Goal: Find specific page/section: Find specific page/section

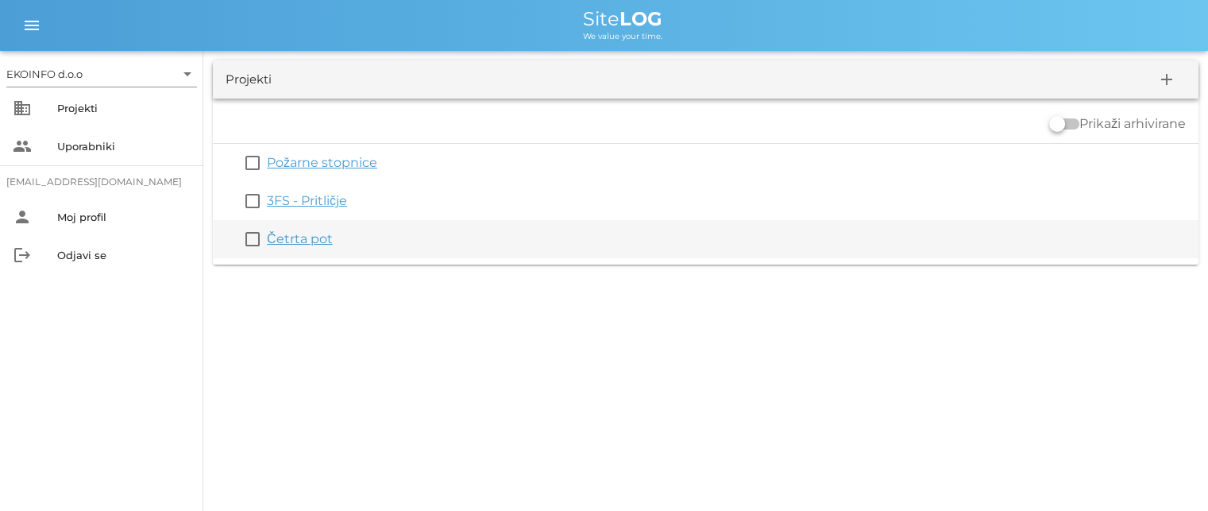
click at [299, 237] on link "Četrta pot" at bounding box center [300, 238] width 66 height 15
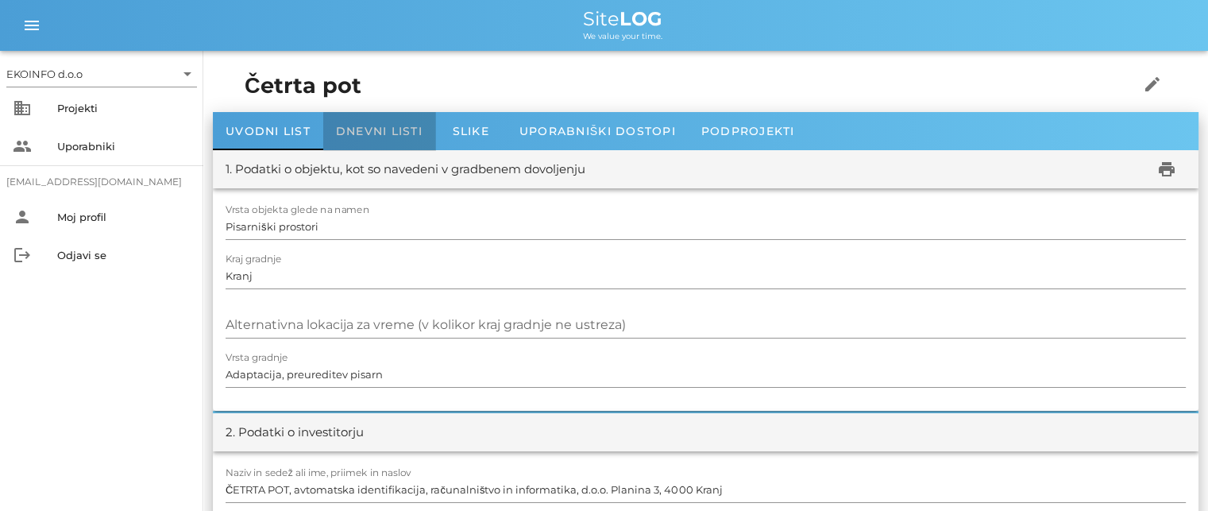
click at [373, 129] on span "Dnevni listi" at bounding box center [379, 131] width 87 height 14
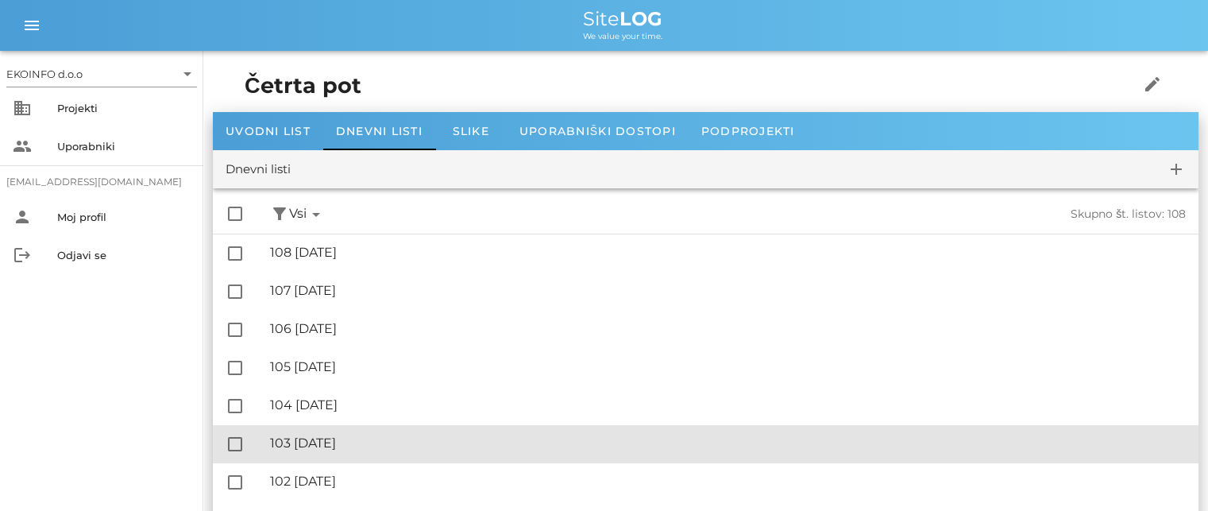
click at [357, 448] on div "🔏 103 [DATE]" at bounding box center [728, 442] width 916 height 15
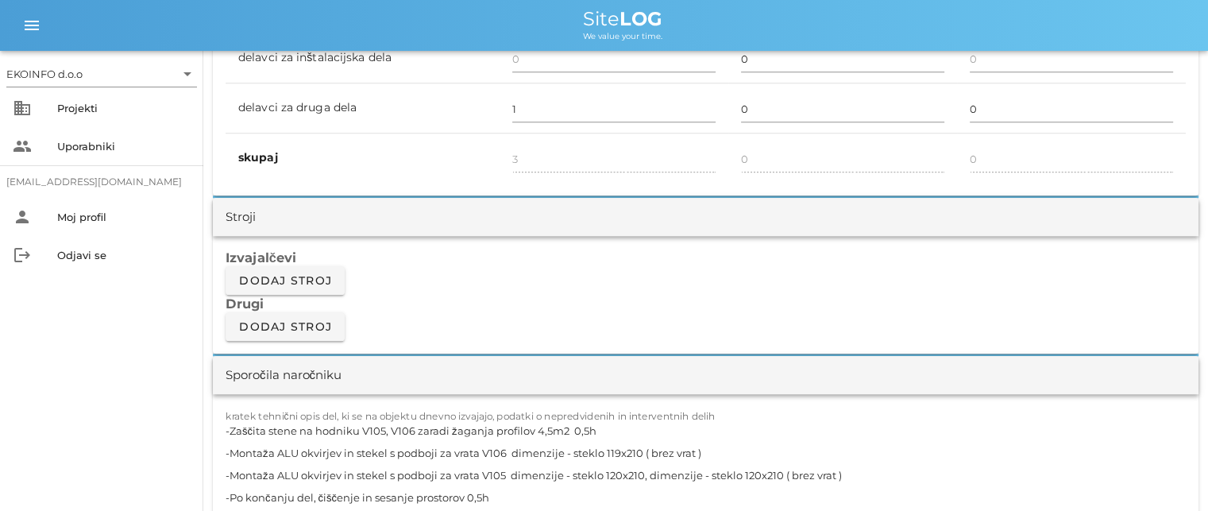
scroll to position [1350, 0]
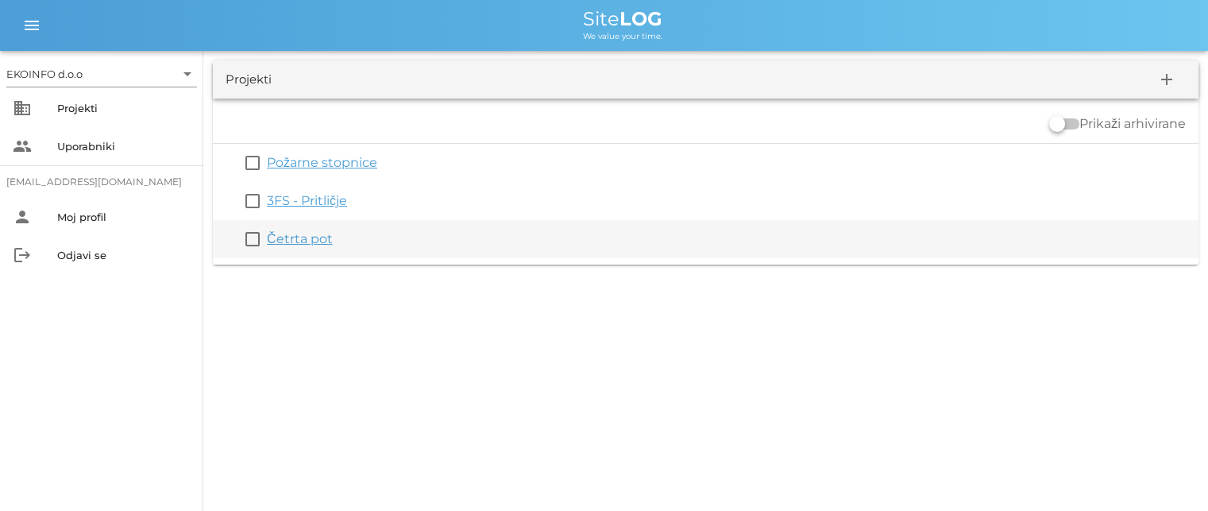
click at [299, 237] on link "Četrta pot" at bounding box center [300, 238] width 66 height 15
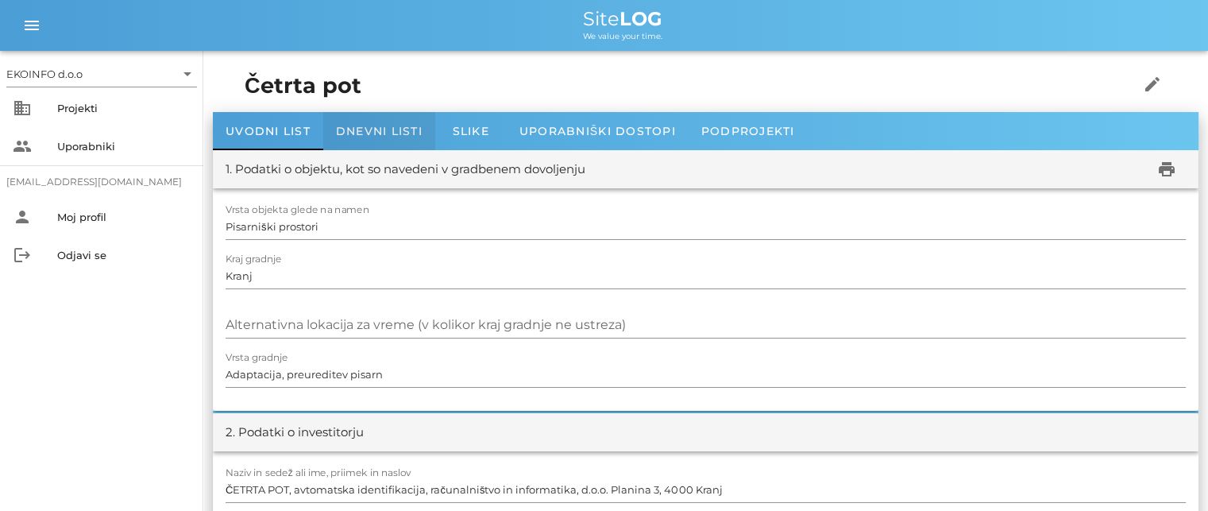
click at [367, 133] on span "Dnevni listi" at bounding box center [379, 131] width 87 height 14
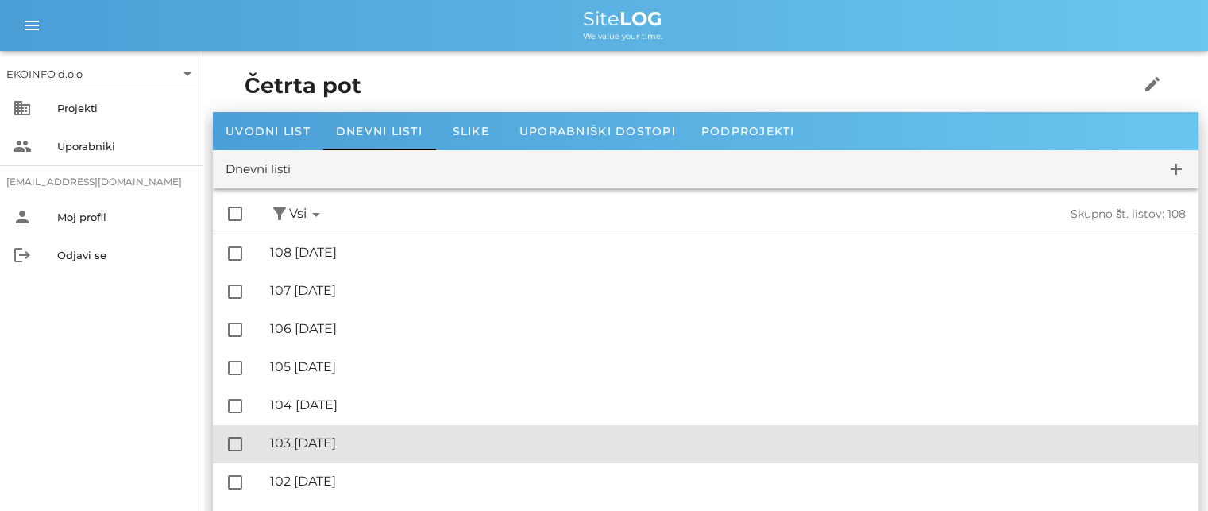
click at [369, 442] on div "🔏 103 [DATE]" at bounding box center [728, 442] width 916 height 15
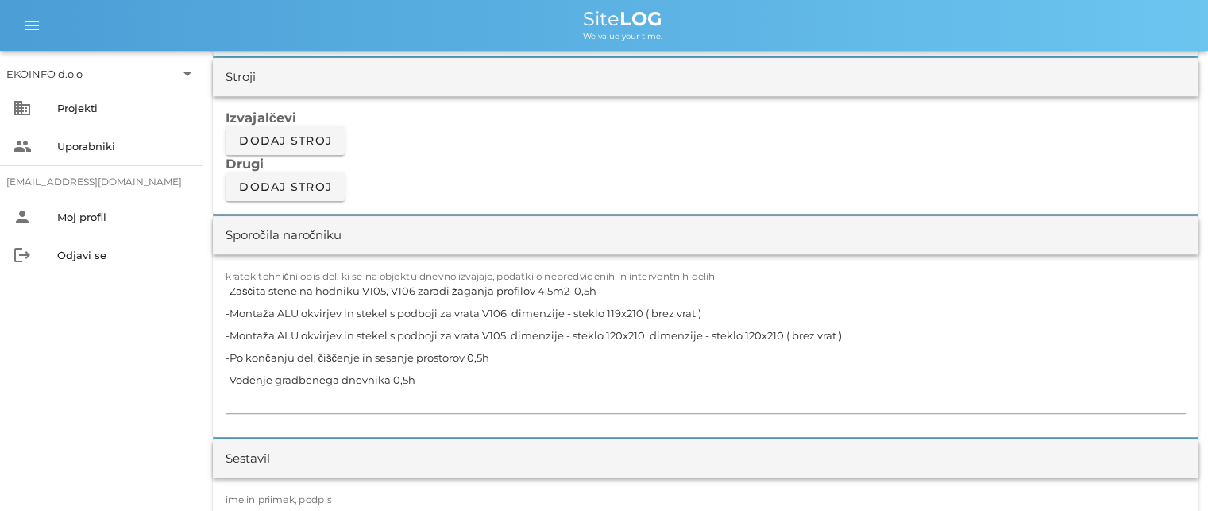
scroll to position [1430, 0]
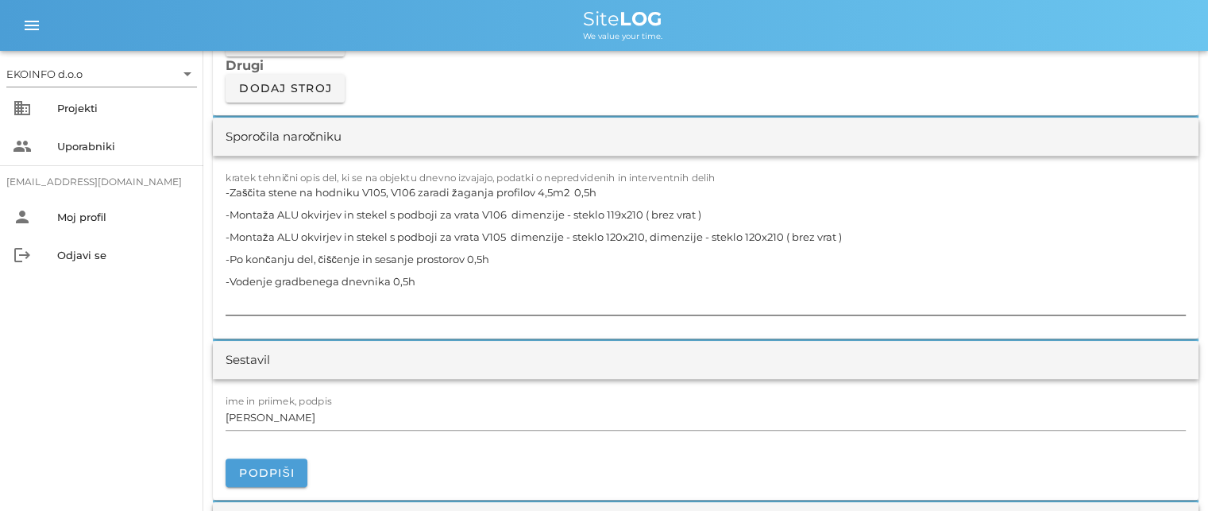
click at [365, 253] on textarea "-Zaščita stene na hodniku V105, V106 zaradi žaganja profilov 4,5m2 0,5h -Montaž…" at bounding box center [706, 247] width 960 height 133
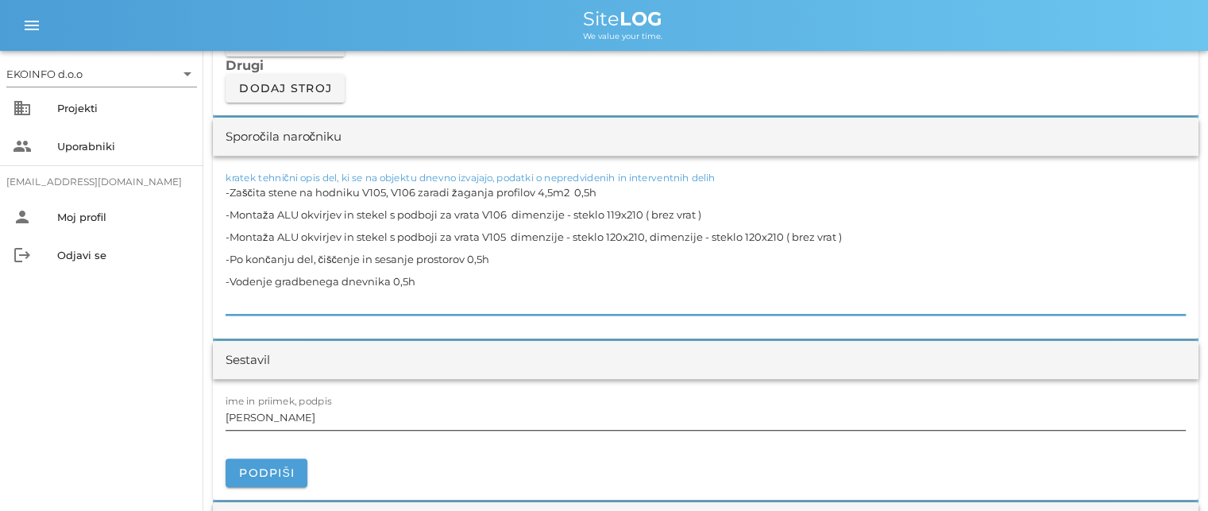
click at [301, 415] on input "[PERSON_NAME]" at bounding box center [706, 416] width 960 height 25
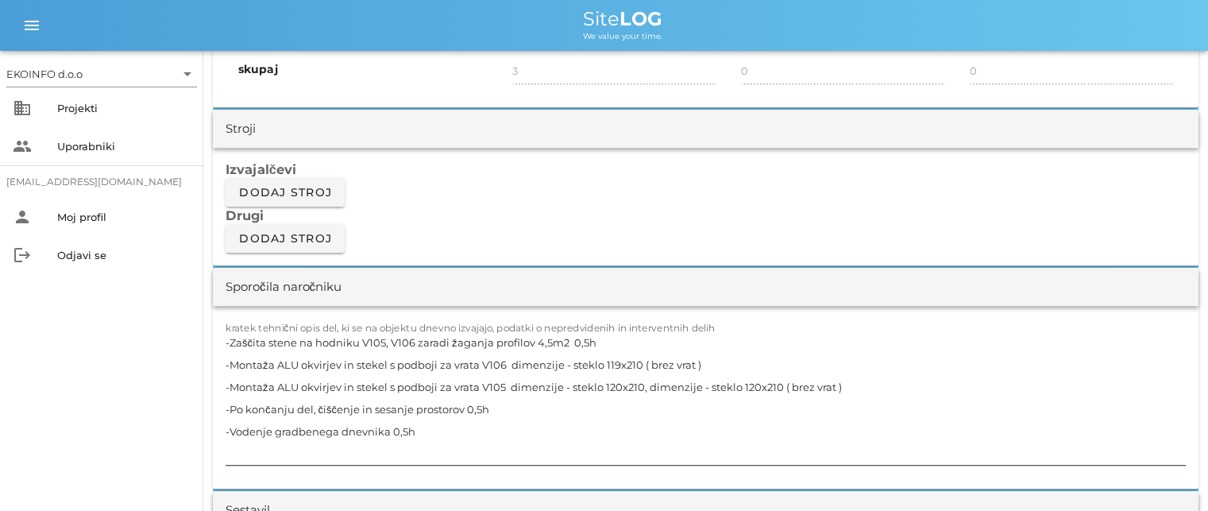
scroll to position [1271, 0]
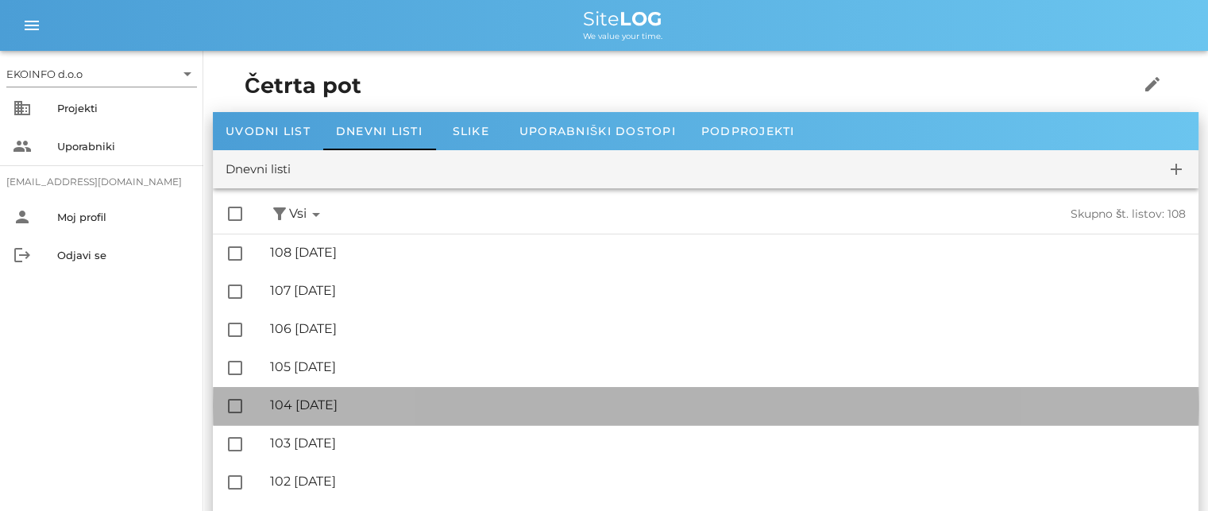
click at [365, 407] on div "🔏 104 [DATE]" at bounding box center [728, 404] width 916 height 15
